Goal: Task Accomplishment & Management: Manage account settings

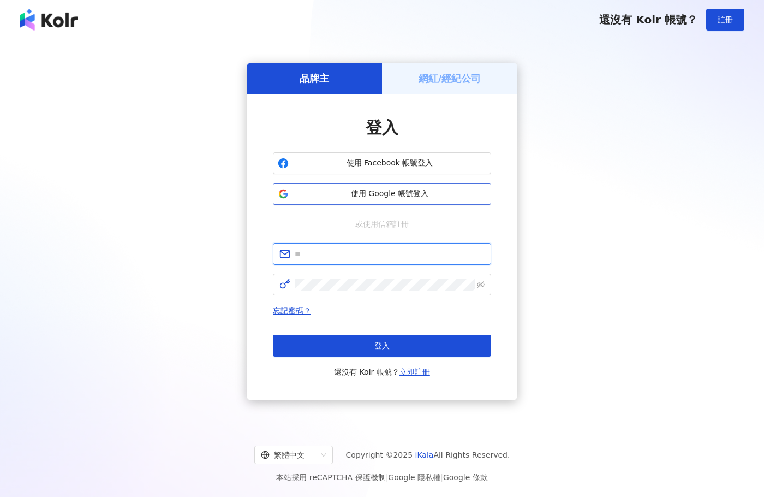
type input "**********"
click at [351, 194] on span "使用 Google 帳號登入" at bounding box center [389, 193] width 193 height 11
type input "**********"
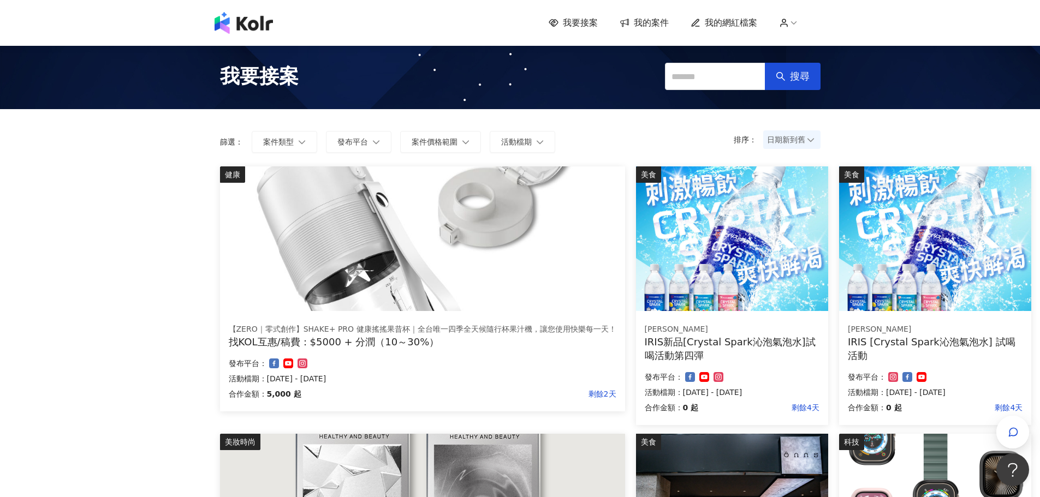
click at [723, 21] on span "我的網紅檔案" at bounding box center [731, 23] width 52 height 12
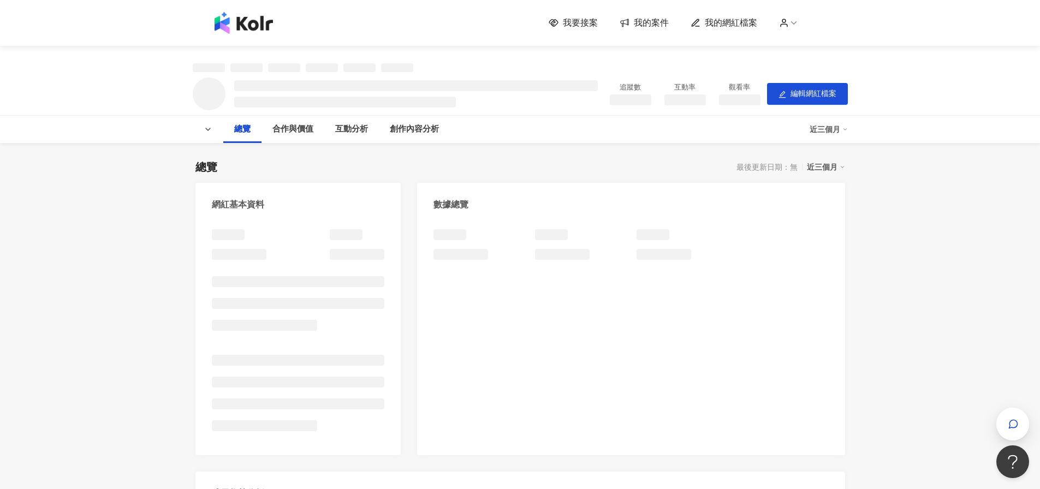
click at [657, 30] on div "我要接案 我的案件 我的網紅檔案" at bounding box center [520, 23] width 622 height 22
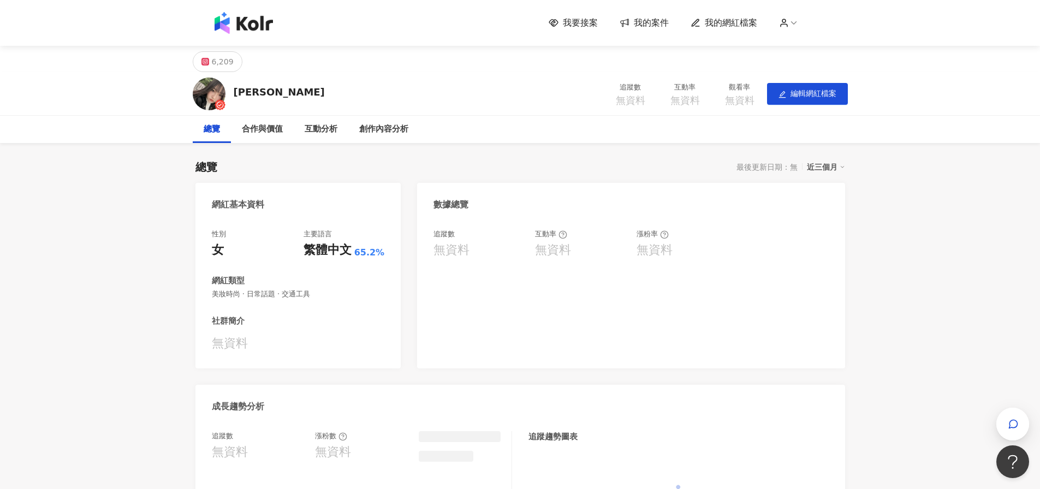
click at [653, 23] on span "我的案件" at bounding box center [651, 23] width 35 height 12
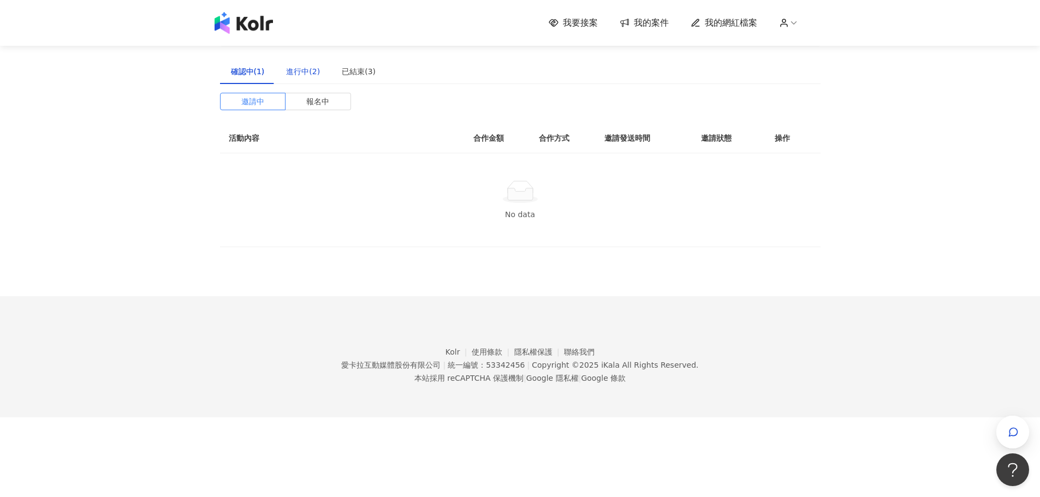
click at [303, 68] on div "進行中(2)" at bounding box center [303, 72] width 34 height 12
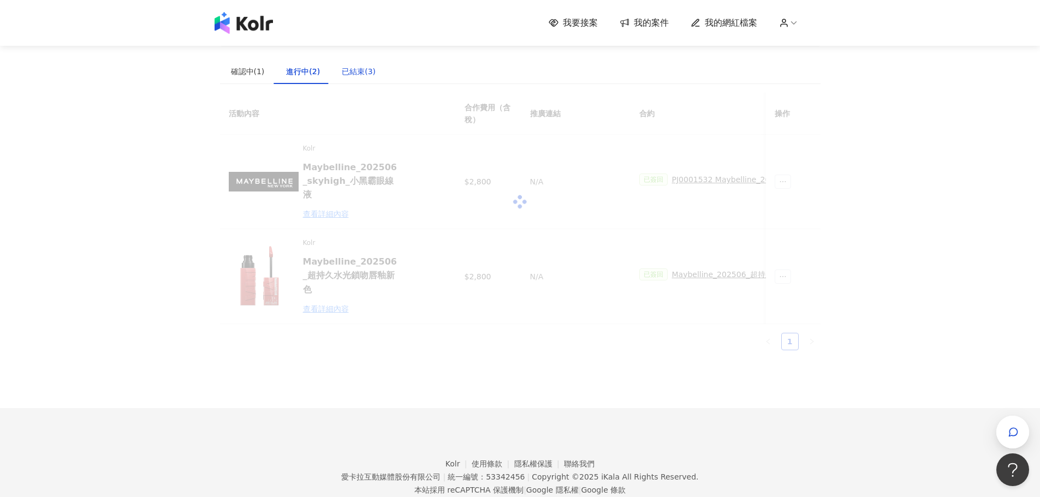
click at [369, 72] on div "已結束(3)" at bounding box center [359, 72] width 34 height 12
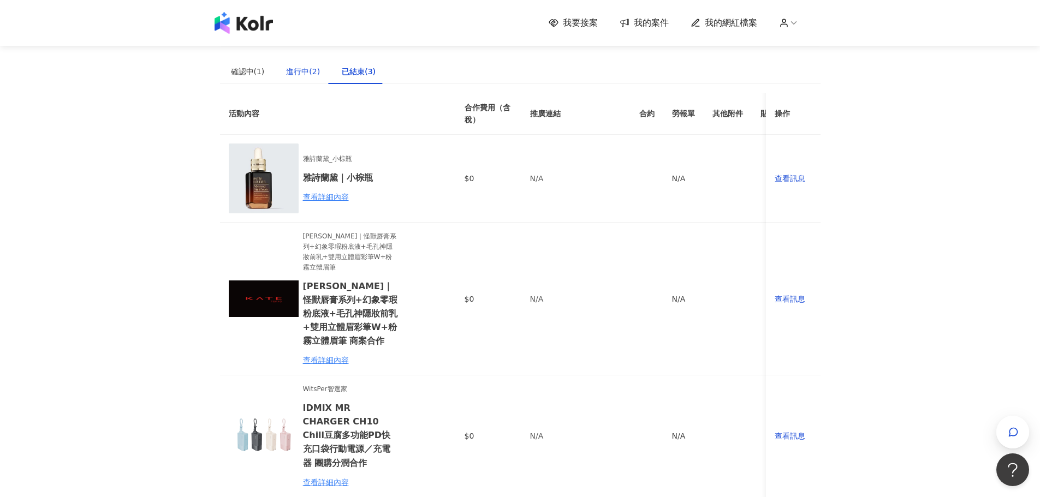
click at [294, 71] on div "進行中(2)" at bounding box center [303, 72] width 34 height 12
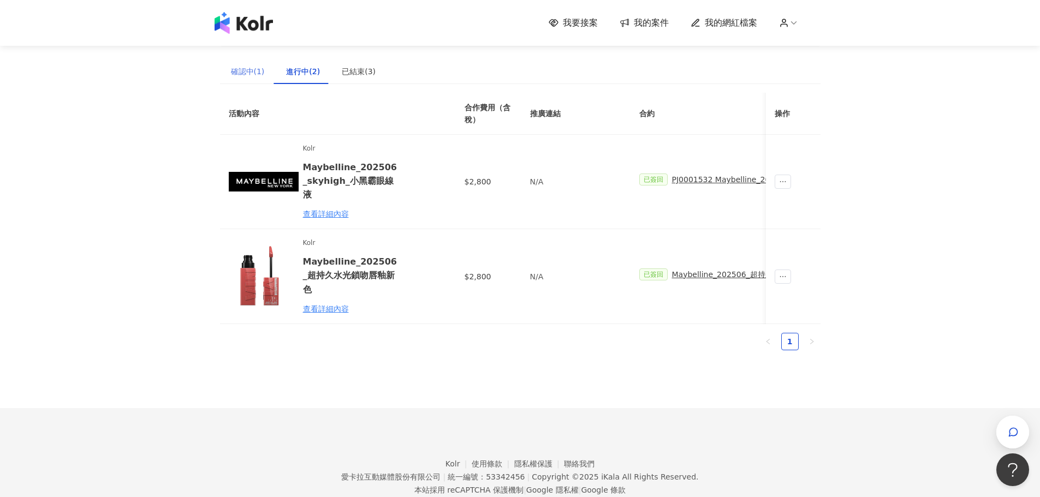
click at [256, 78] on div "確認中(1)" at bounding box center [248, 71] width 56 height 25
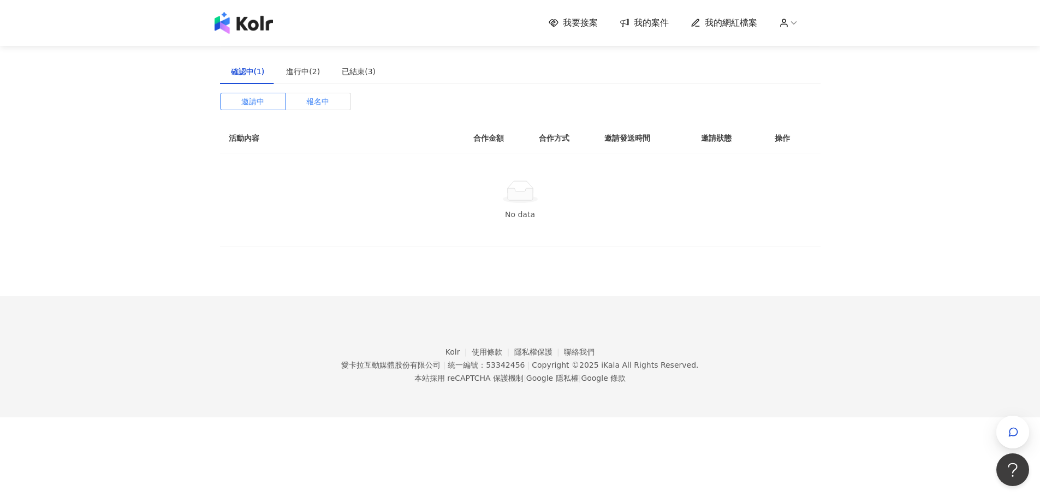
click at [336, 108] on label "報名中" at bounding box center [319, 101] width 66 height 17
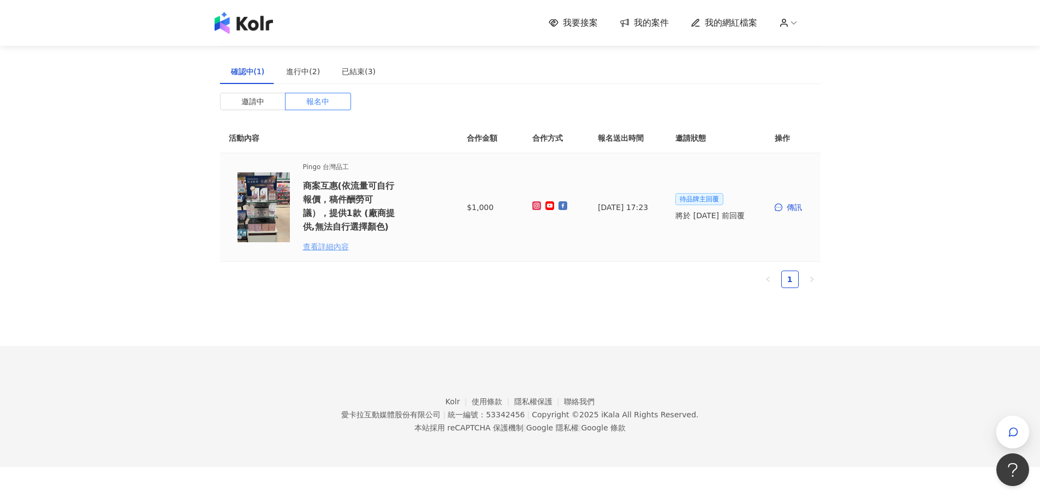
click at [328, 246] on div "查看詳細內容" at bounding box center [351, 247] width 96 height 12
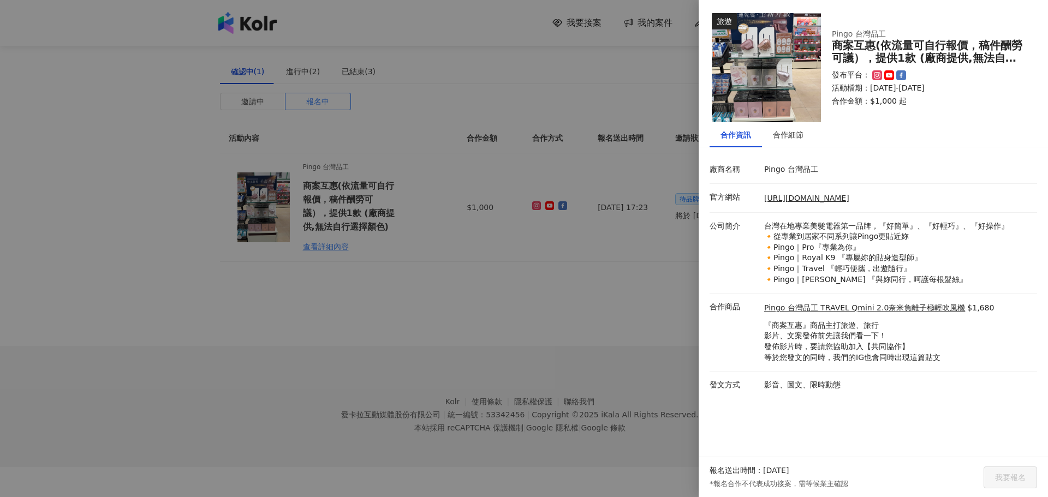
click at [347, 315] on div at bounding box center [524, 248] width 1048 height 497
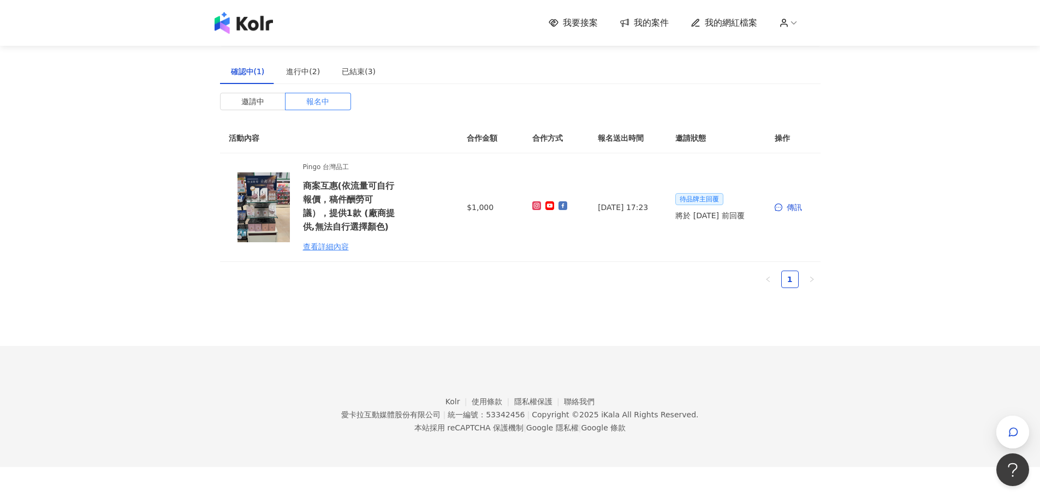
click at [225, 21] on img at bounding box center [244, 23] width 58 height 22
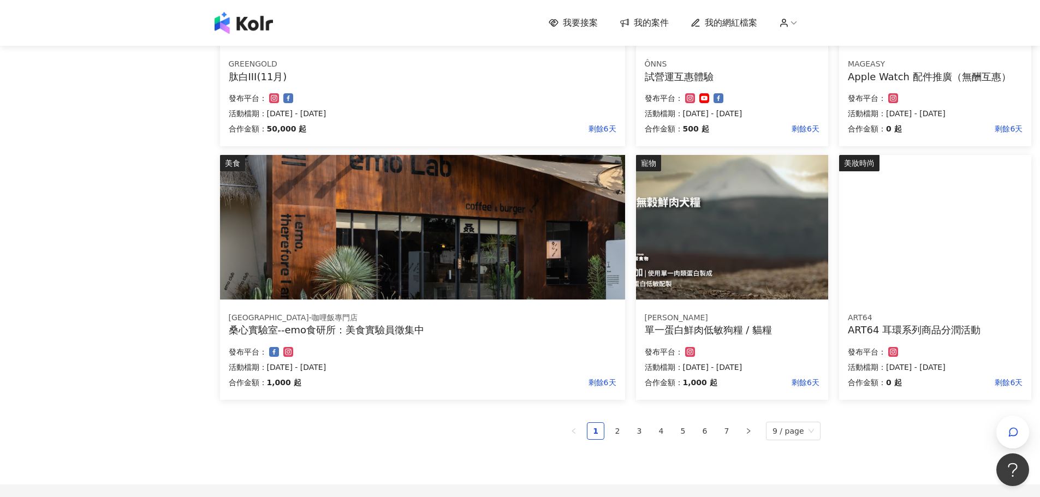
scroll to position [532, 0]
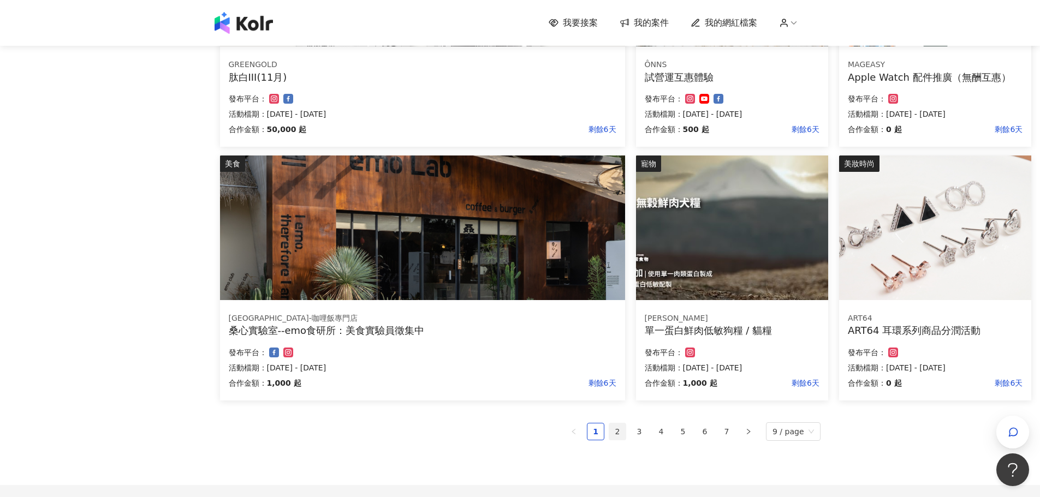
click at [618, 435] on link "2" at bounding box center [617, 432] width 16 height 16
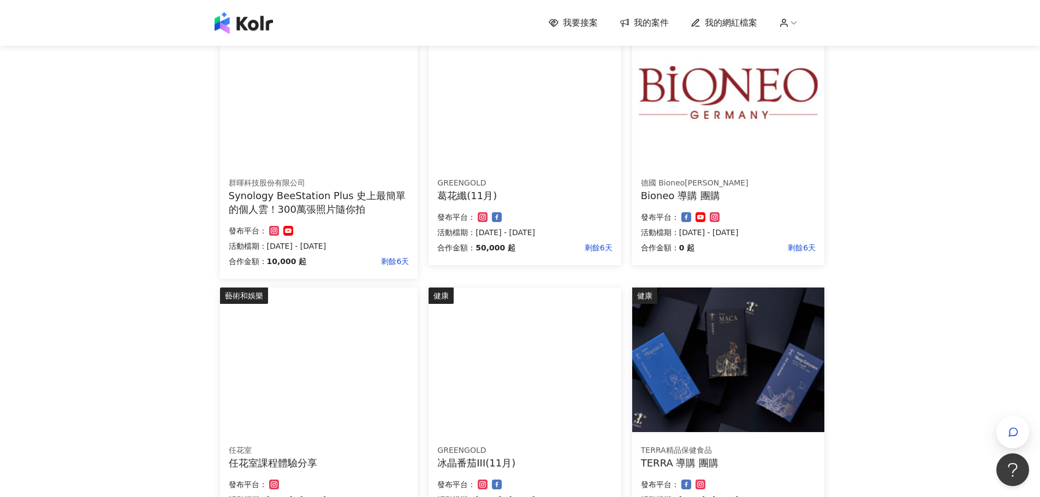
scroll to position [314, 0]
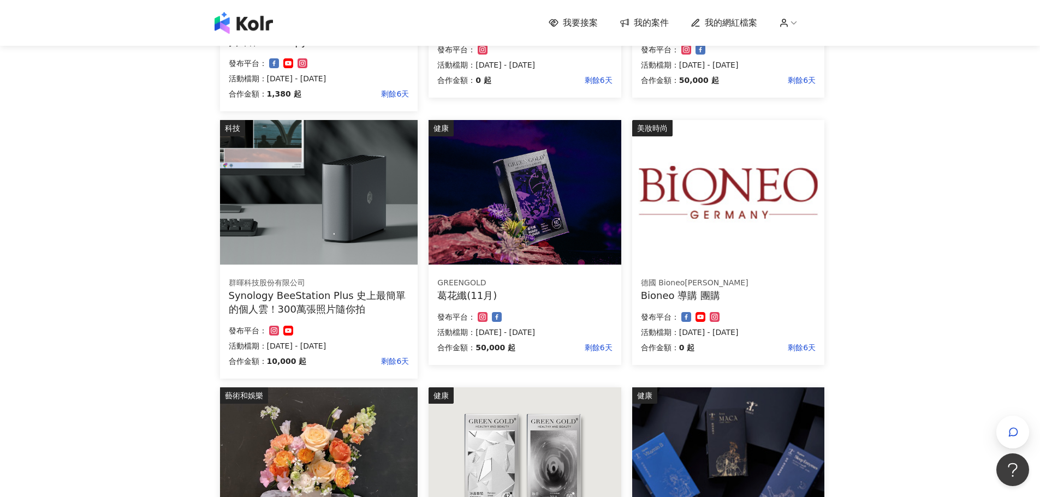
click at [272, 306] on div "Synology BeeStation Plus 史上最簡單的個人雲！300萬張照片隨你拍" at bounding box center [319, 302] width 181 height 27
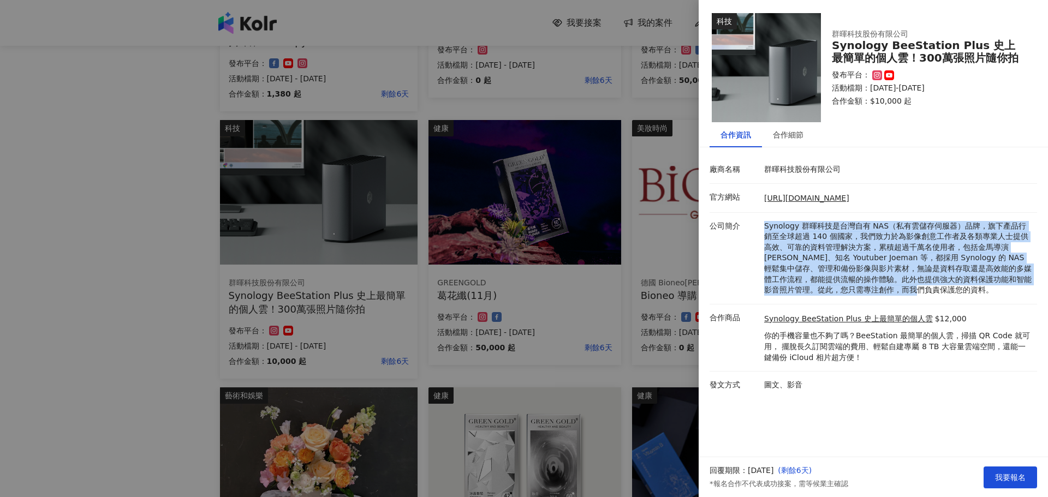
drag, startPoint x: 763, startPoint y: 226, endPoint x: 1031, endPoint y: 286, distance: 274.7
click at [764, 286] on div "Synology 群暉科技是台灣自有 NAS（私有雲儲存伺服器）品牌，旗下產品行銷至全球超過 140 個國家，我們致力於為影像創意工作者及各類專業人士提供高效…" at bounding box center [898, 258] width 273 height 75
click at [764, 286] on p "Synology 群暉科技是台灣自有 NAS（私有雲儲存伺服器）品牌，旗下產品行銷至全球超過 140 個國家，我們致力於為影像創意工作者及各類專業人士提供高效…" at bounding box center [898, 258] width 268 height 75
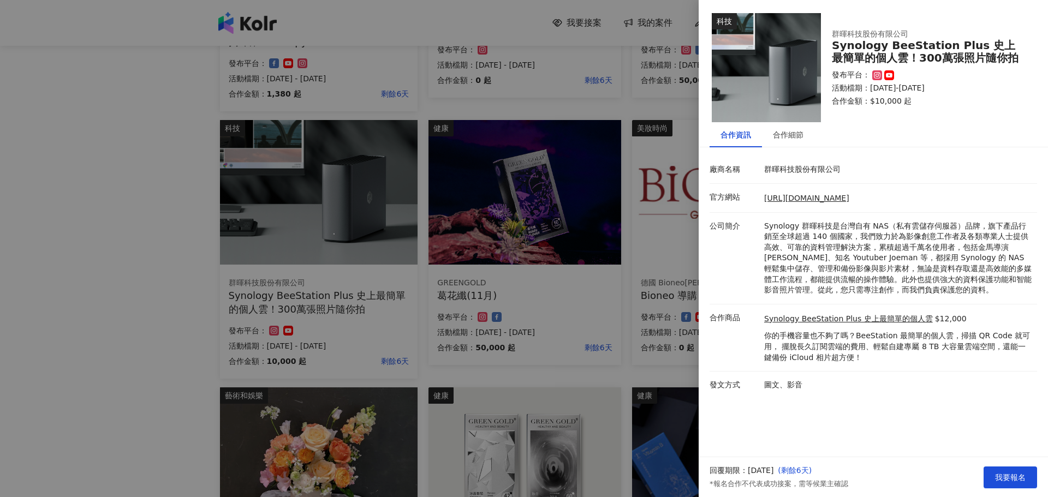
click at [109, 287] on div at bounding box center [524, 248] width 1048 height 497
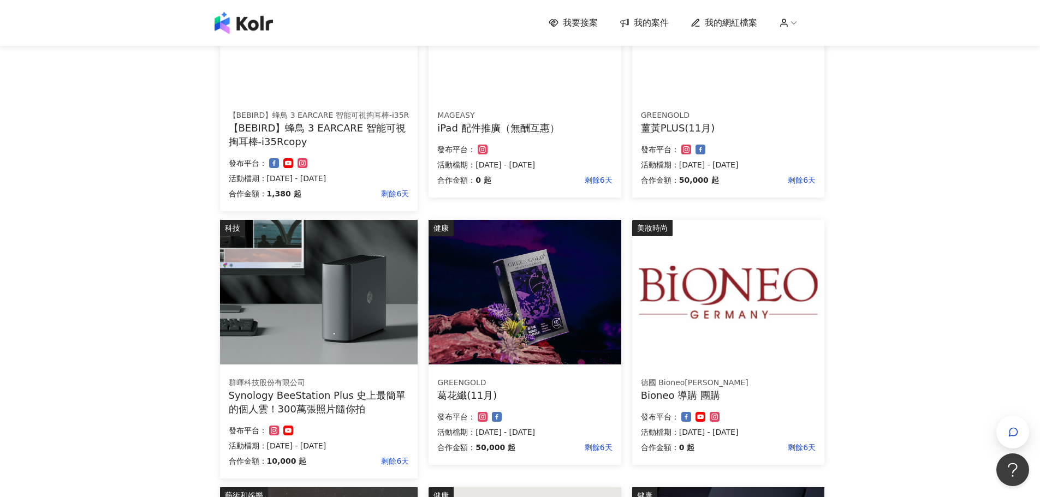
scroll to position [0, 0]
